Goal: Task Accomplishment & Management: Manage account settings

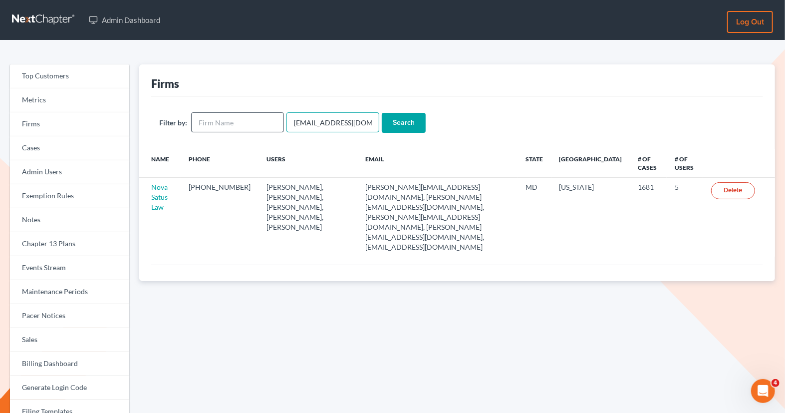
drag, startPoint x: 365, startPoint y: 119, endPoint x: 258, endPoint y: 115, distance: 106.9
click at [258, 115] on form "Filter by: emabuena@gmail.com Search" at bounding box center [457, 122] width 596 height 20
paste input "legaljenngarci"
type input "[EMAIL_ADDRESS][DOMAIN_NAME]"
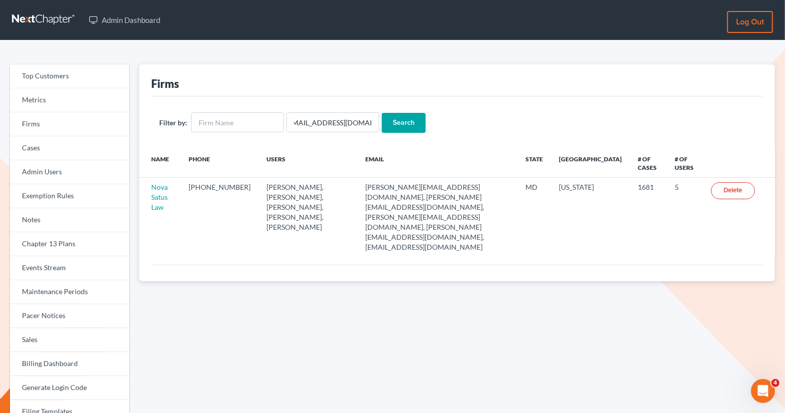
scroll to position [0, 0]
click at [387, 118] on input "Search" at bounding box center [404, 123] width 44 height 20
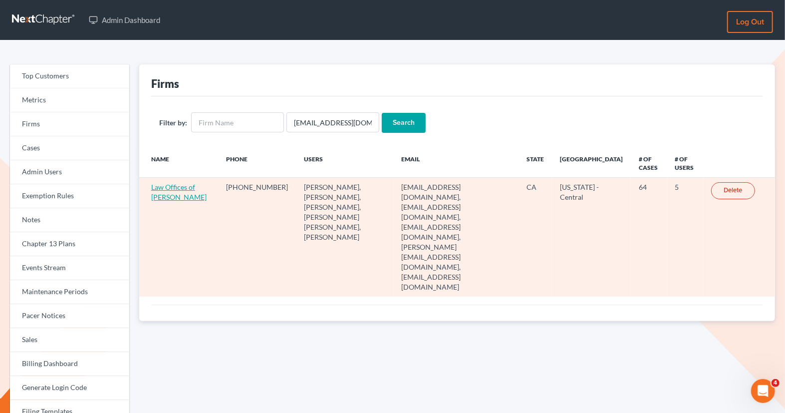
click at [165, 201] on link "Law Offices of [PERSON_NAME]" at bounding box center [178, 192] width 55 height 18
click at [162, 198] on link "Law Offices of [PERSON_NAME]" at bounding box center [178, 192] width 55 height 18
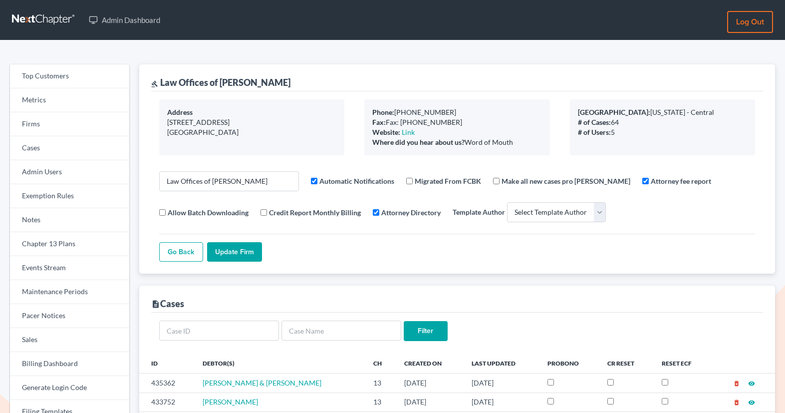
select select
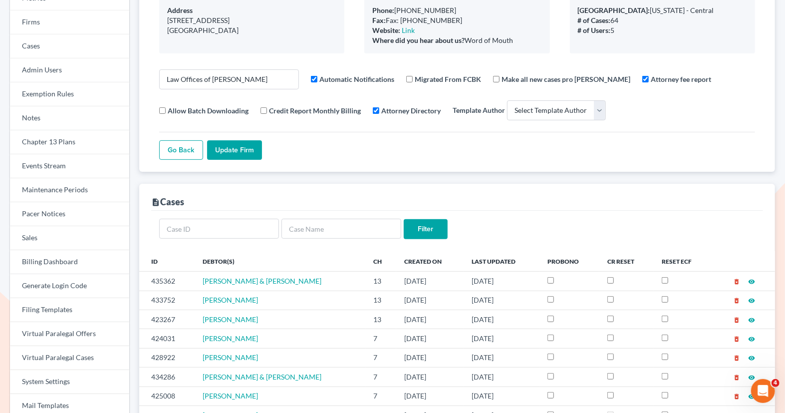
scroll to position [160, 0]
